Goal: Task Accomplishment & Management: Complete application form

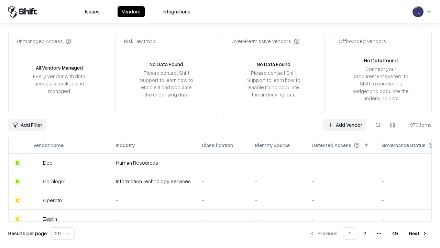
click at [345, 125] on link "Add Vendor" at bounding box center [345, 125] width 43 height 12
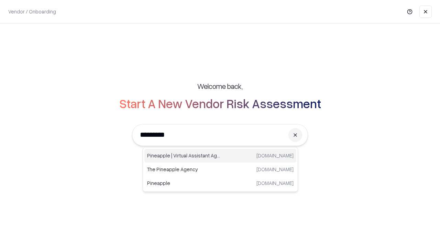
click at [220, 155] on div "Pineapple | Virtual Assistant Agency [DOMAIN_NAME]" at bounding box center [220, 156] width 152 height 14
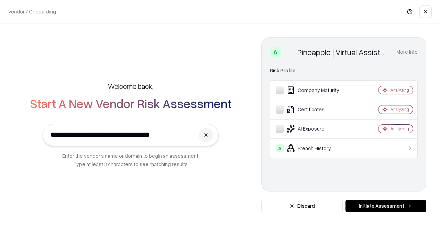
type input "**********"
click at [386, 206] on button "Initiate Assessment" at bounding box center [386, 206] width 81 height 12
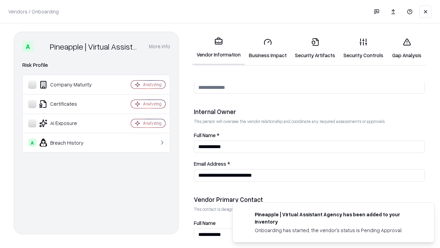
scroll to position [356, 0]
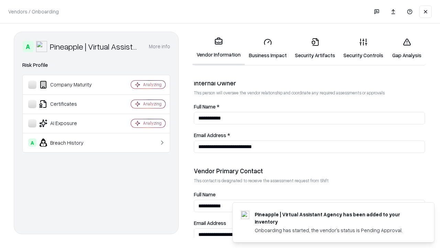
click at [268, 48] on link "Business Impact" at bounding box center [268, 48] width 46 height 32
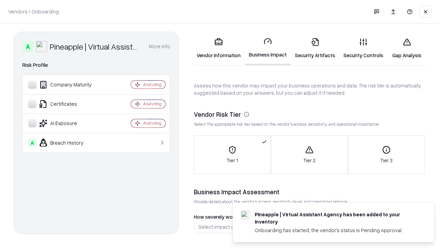
click at [315, 48] on link "Security Artifacts" at bounding box center [315, 48] width 49 height 32
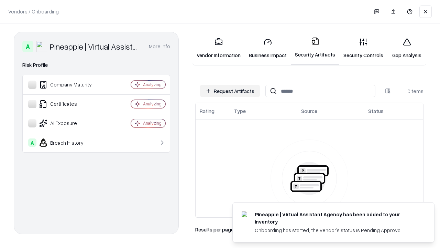
click at [230, 91] on button "Request Artifacts" at bounding box center [230, 91] width 60 height 12
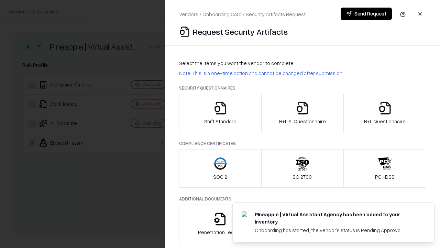
click at [220, 113] on icon "button" at bounding box center [221, 108] width 14 height 14
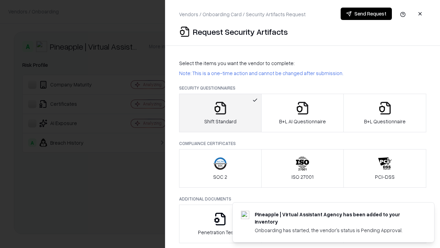
click at [366, 14] on button "Send Request" at bounding box center [366, 14] width 51 height 12
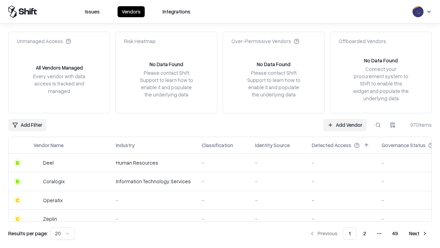
click at [378, 125] on button at bounding box center [378, 125] width 12 height 12
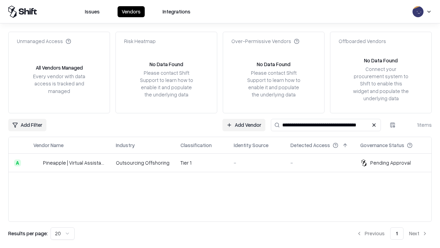
type input "**********"
click at [224, 162] on td "Tier 1" at bounding box center [201, 162] width 53 height 19
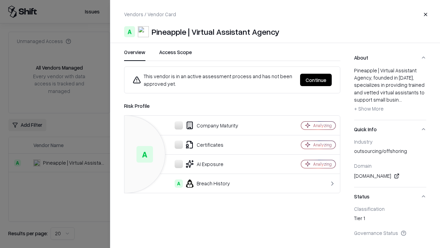
click at [316, 80] on button "Continue" at bounding box center [316, 80] width 32 height 12
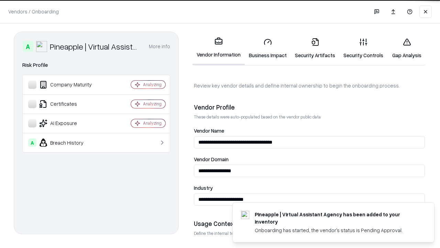
click at [315, 48] on link "Security Artifacts" at bounding box center [315, 48] width 49 height 32
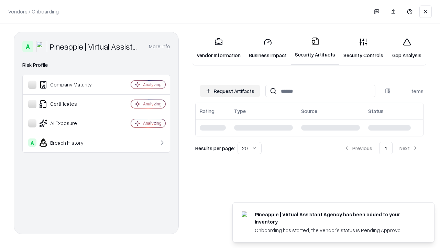
click at [364, 48] on link "Security Controls" at bounding box center [364, 48] width 48 height 32
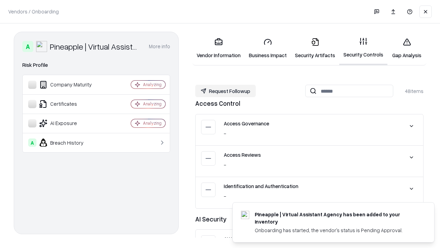
click at [226, 91] on button "Request Followup" at bounding box center [225, 91] width 61 height 12
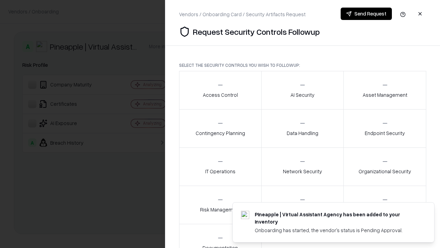
click at [220, 90] on div "Access Control" at bounding box center [220, 90] width 35 height 17
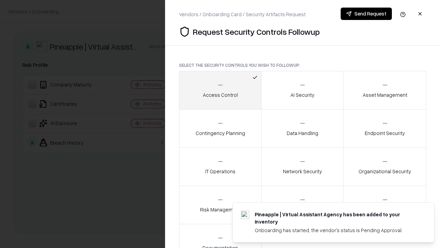
click at [366, 14] on button "Send Request" at bounding box center [366, 14] width 51 height 12
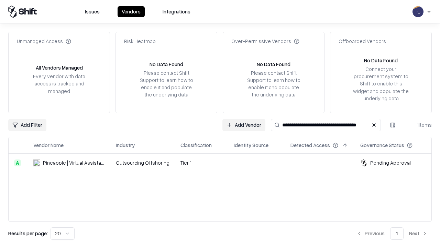
type input "**********"
click at [224, 162] on td "Tier 1" at bounding box center [201, 162] width 53 height 19
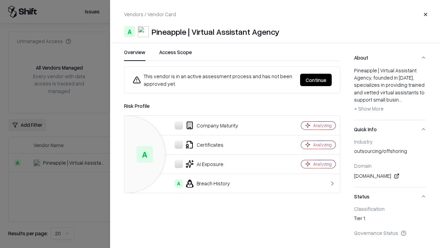
click at [316, 80] on button "Continue" at bounding box center [316, 80] width 32 height 12
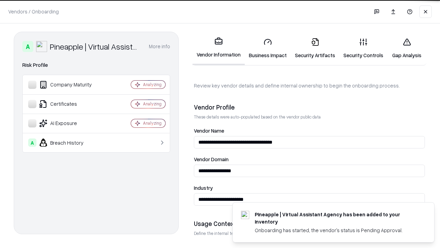
click at [407, 48] on link "Gap Analysis" at bounding box center [407, 48] width 39 height 32
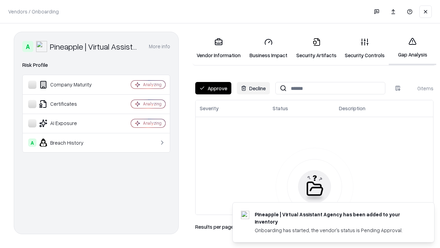
click at [213, 88] on button "Approve" at bounding box center [213, 88] width 36 height 12
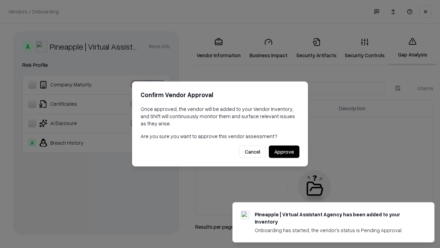
click at [284, 151] on button "Approve" at bounding box center [284, 152] width 31 height 12
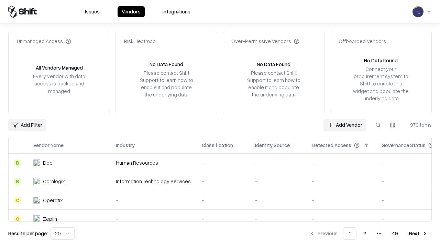
type input "**********"
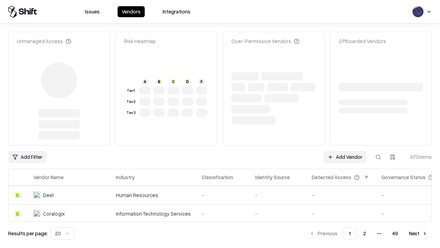
click at [345, 157] on link "Add Vendor" at bounding box center [345, 157] width 43 height 12
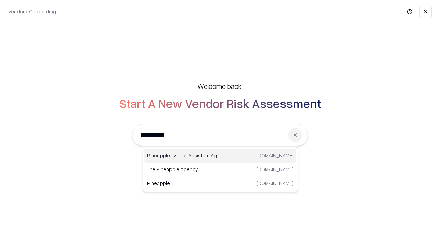
click at [220, 155] on div "Pineapple | Virtual Assistant Agency [DOMAIN_NAME]" at bounding box center [220, 156] width 152 height 14
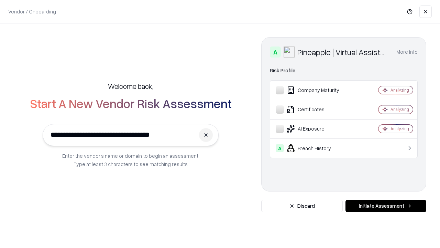
type input "**********"
click at [386, 206] on button "Initiate Assessment" at bounding box center [386, 206] width 81 height 12
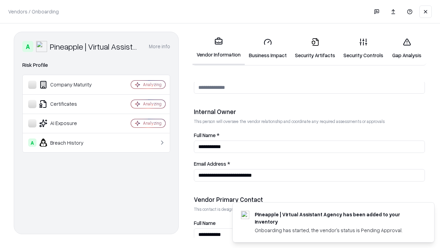
scroll to position [356, 0]
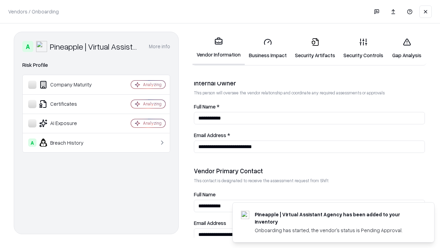
click at [407, 48] on link "Gap Analysis" at bounding box center [407, 48] width 39 height 32
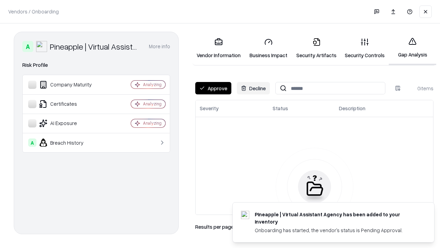
click at [213, 88] on button "Approve" at bounding box center [213, 88] width 36 height 12
